Goal: Transaction & Acquisition: Book appointment/travel/reservation

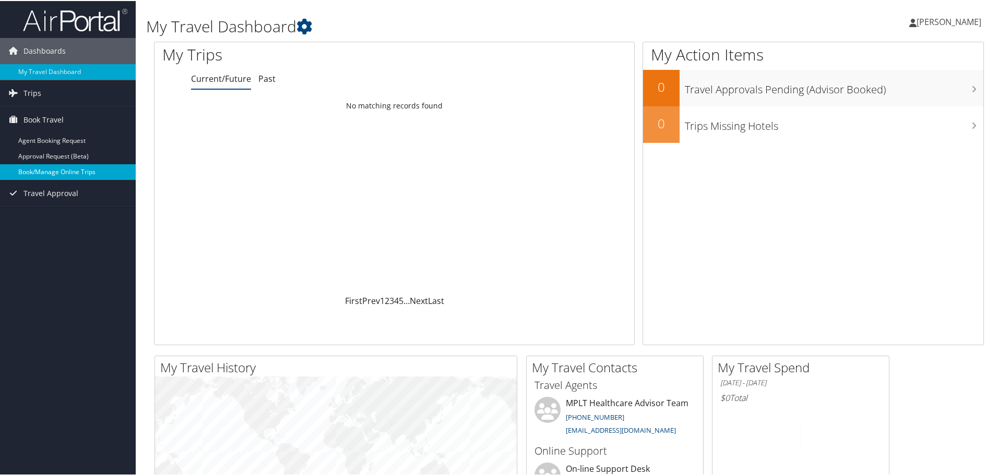
click at [72, 172] on link "Book/Manage Online Trips" at bounding box center [68, 171] width 136 height 16
click at [46, 164] on link "Book/Manage Online Trips" at bounding box center [68, 171] width 136 height 16
